Goal: Information Seeking & Learning: Learn about a topic

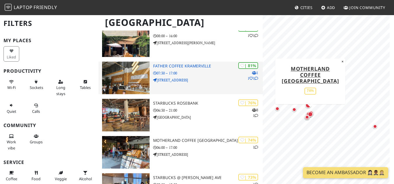
scroll to position [96, 0]
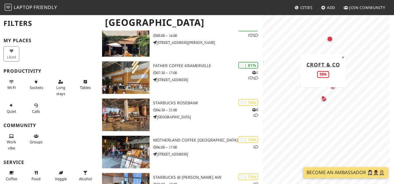
click at [324, 99] on div "Map marker" at bounding box center [323, 98] width 4 height 4
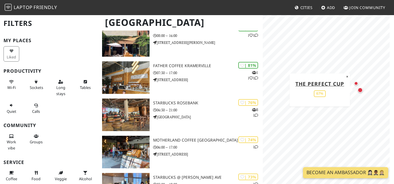
click at [360, 91] on div "Map marker" at bounding box center [359, 90] width 5 height 5
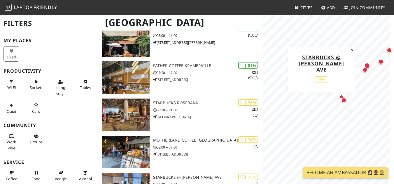
click at [364, 72] on div "Map marker" at bounding box center [364, 69] width 5 height 5
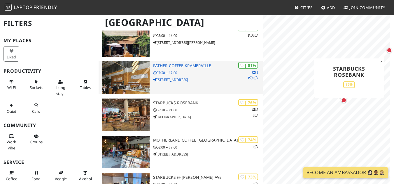
scroll to position [0, 0]
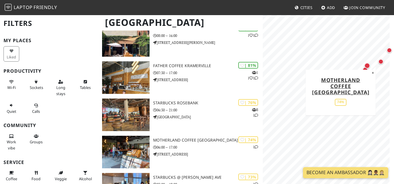
click at [380, 64] on div "Map marker" at bounding box center [380, 61] width 5 height 5
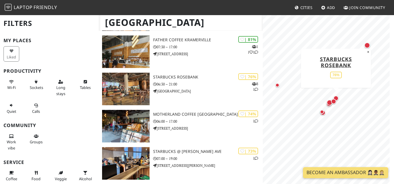
scroll to position [123, 0]
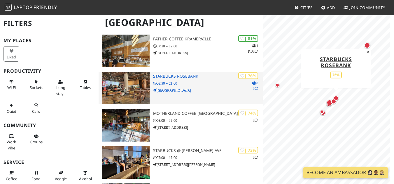
click at [130, 86] on img at bounding box center [126, 88] width 48 height 33
